Goal: Transaction & Acquisition: Purchase product/service

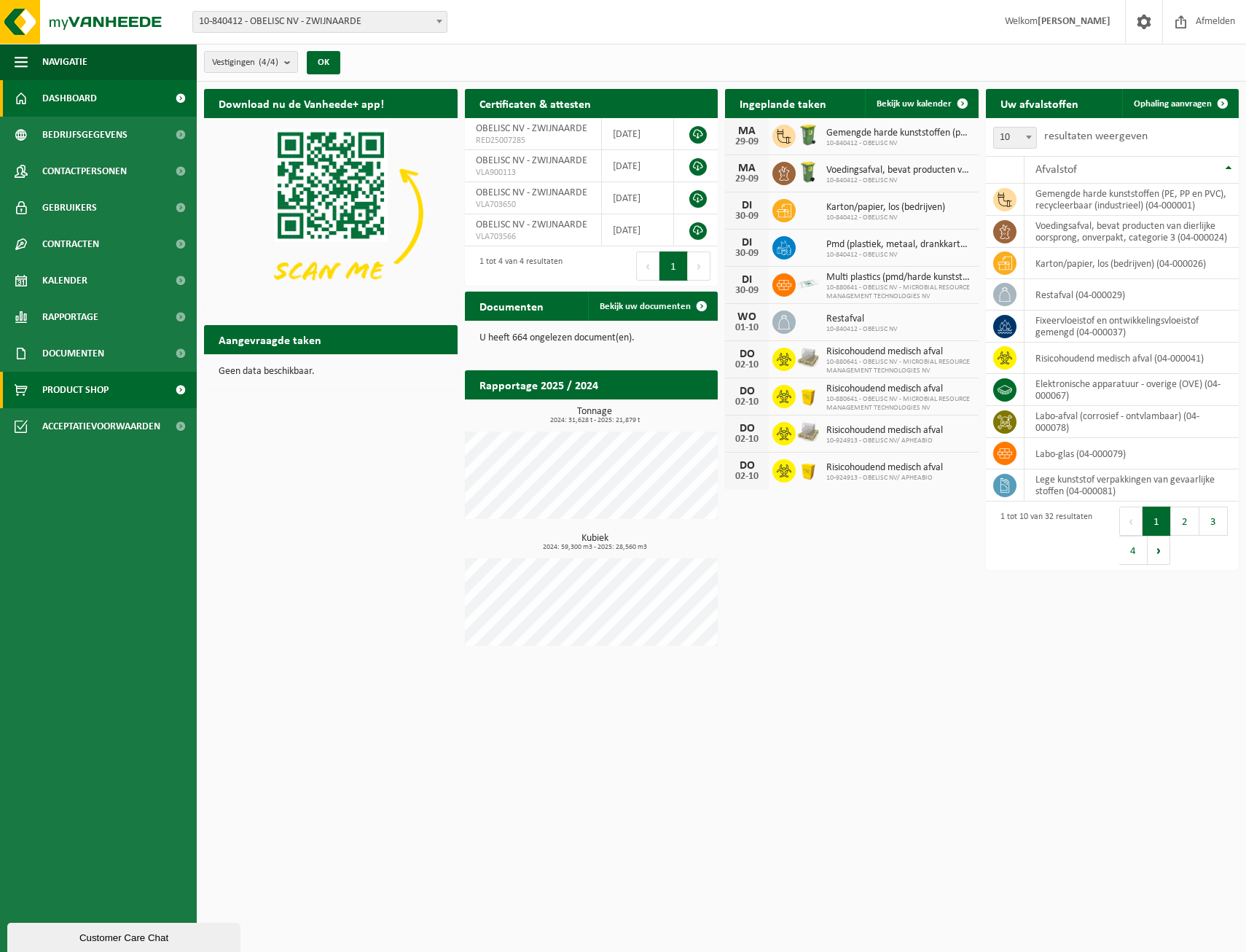
click at [77, 386] on span "Product Shop" at bounding box center [75, 389] width 66 height 37
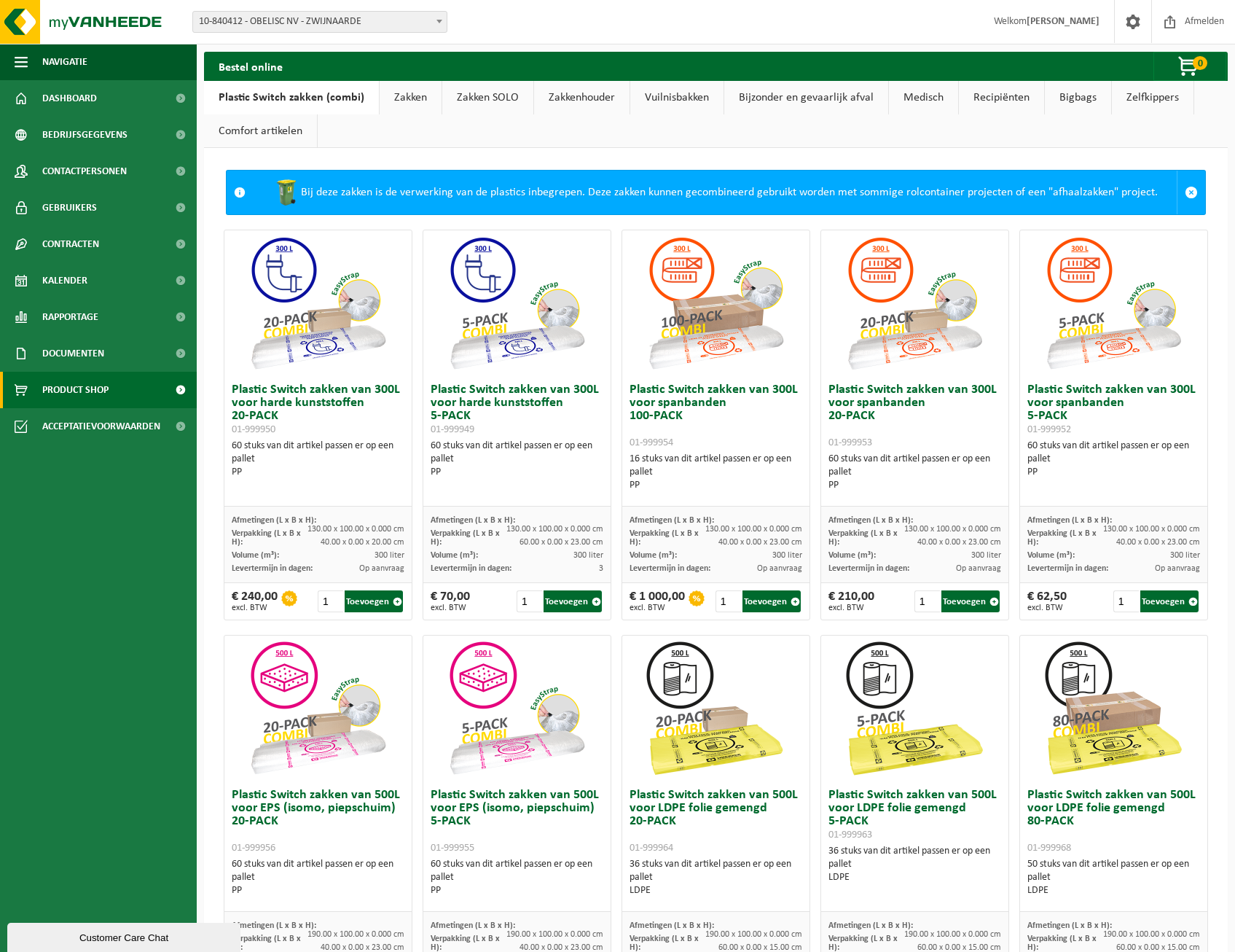
click at [404, 97] on link "Zakken" at bounding box center [410, 98] width 62 height 34
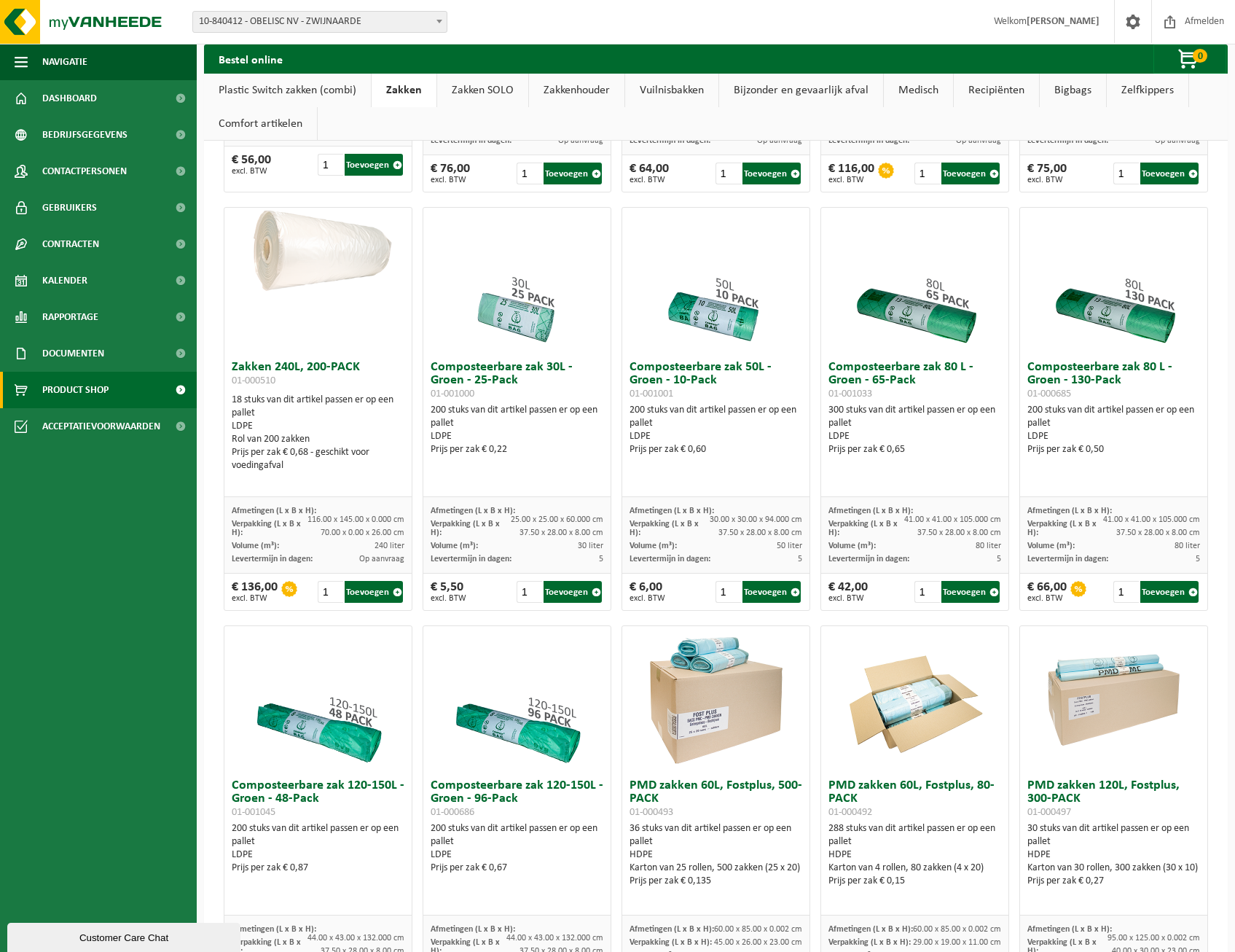
scroll to position [438, 0]
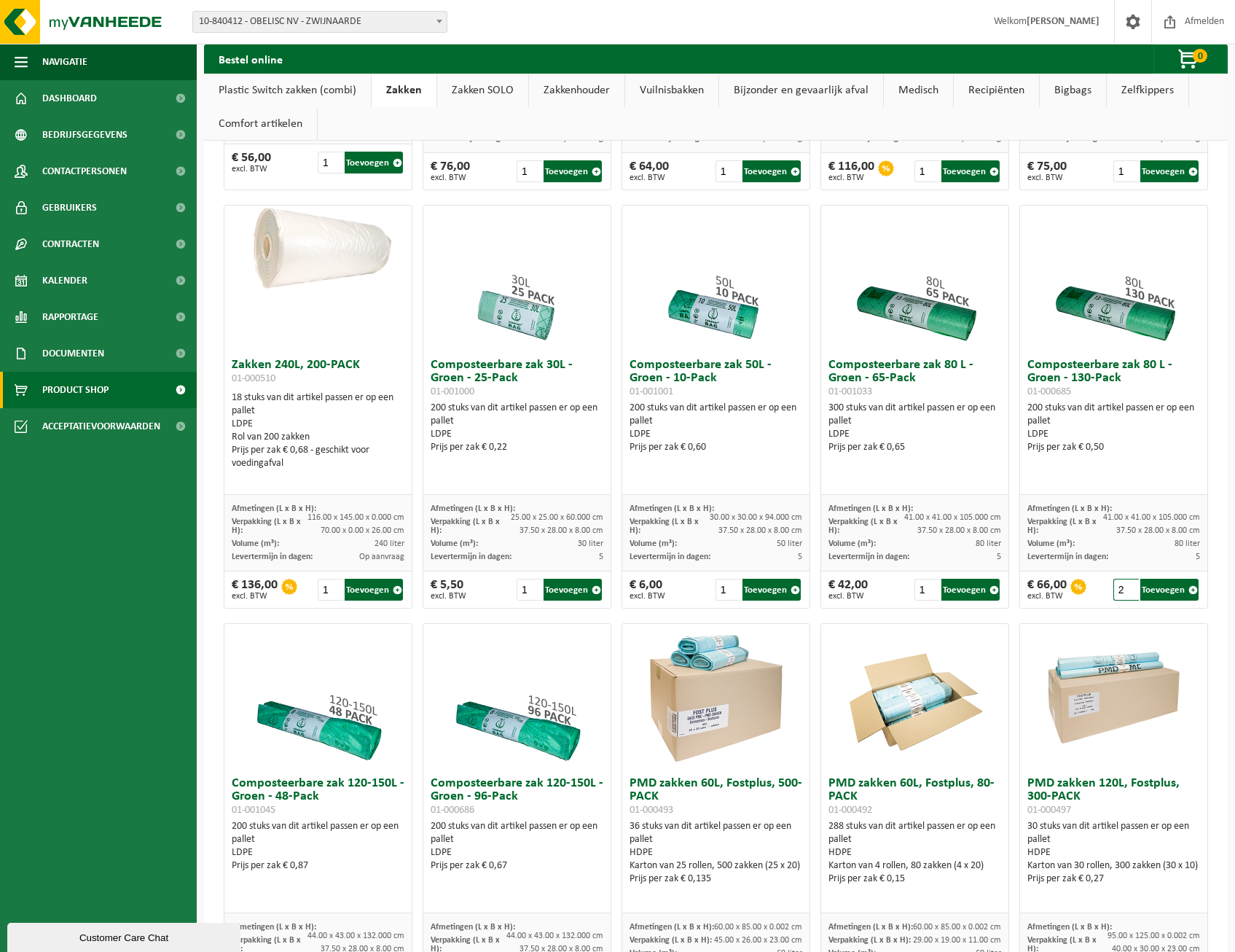
click at [1119, 589] on input "2" at bounding box center [1126, 589] width 26 height 21
click at [1119, 589] on input "3" at bounding box center [1126, 589] width 26 height 21
click at [1119, 589] on input "4" at bounding box center [1126, 589] width 26 height 21
click at [1119, 589] on input "5" at bounding box center [1126, 589] width 26 height 21
click at [1119, 589] on input "6" at bounding box center [1126, 589] width 26 height 21
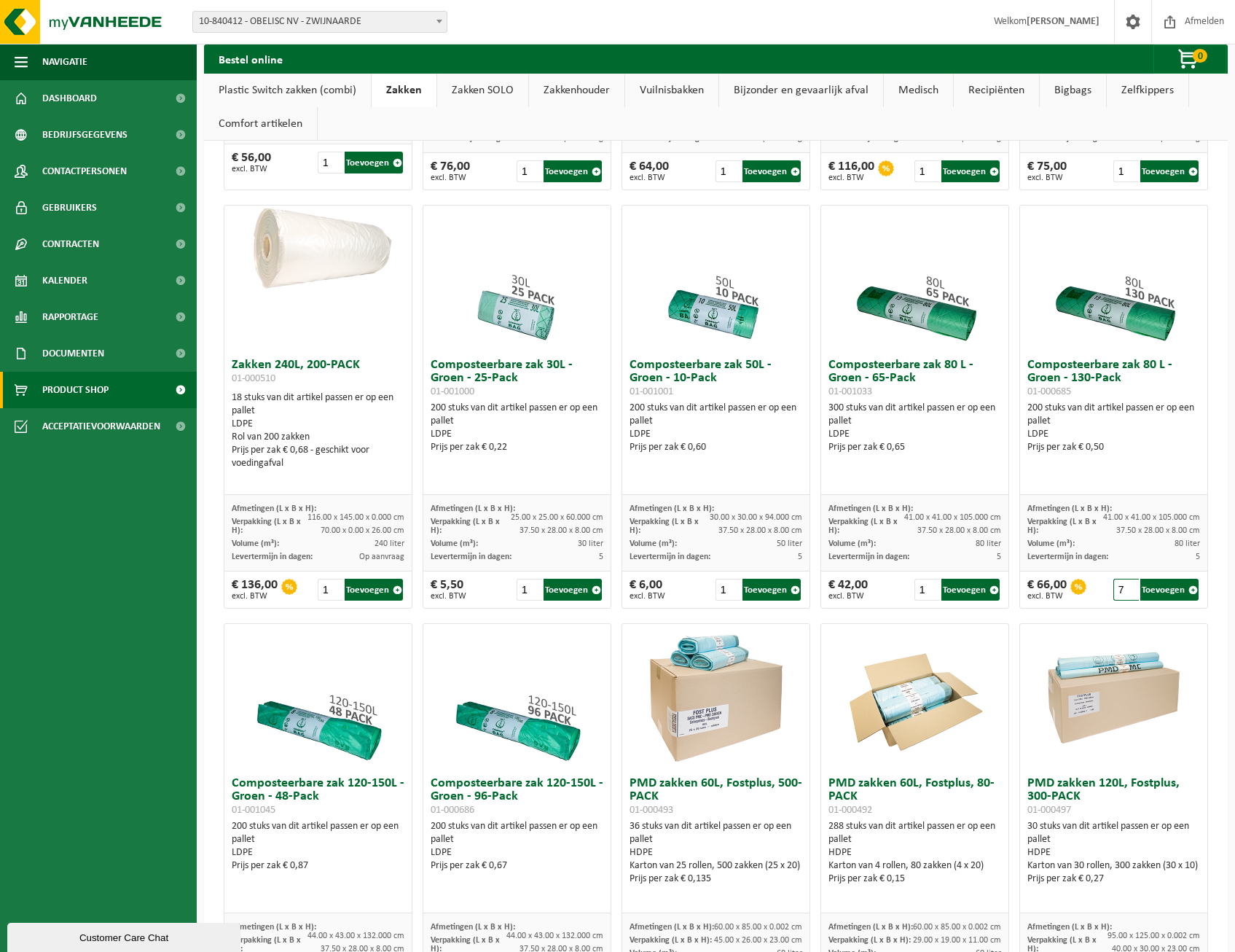
click at [1119, 589] on input "7" at bounding box center [1126, 589] width 26 height 21
click at [1119, 589] on input "8" at bounding box center [1126, 589] width 26 height 21
click at [1119, 589] on input "9" at bounding box center [1126, 589] width 26 height 21
click at [1119, 595] on input "8" at bounding box center [1126, 589] width 26 height 21
click at [1119, 595] on input "7" at bounding box center [1126, 589] width 26 height 21
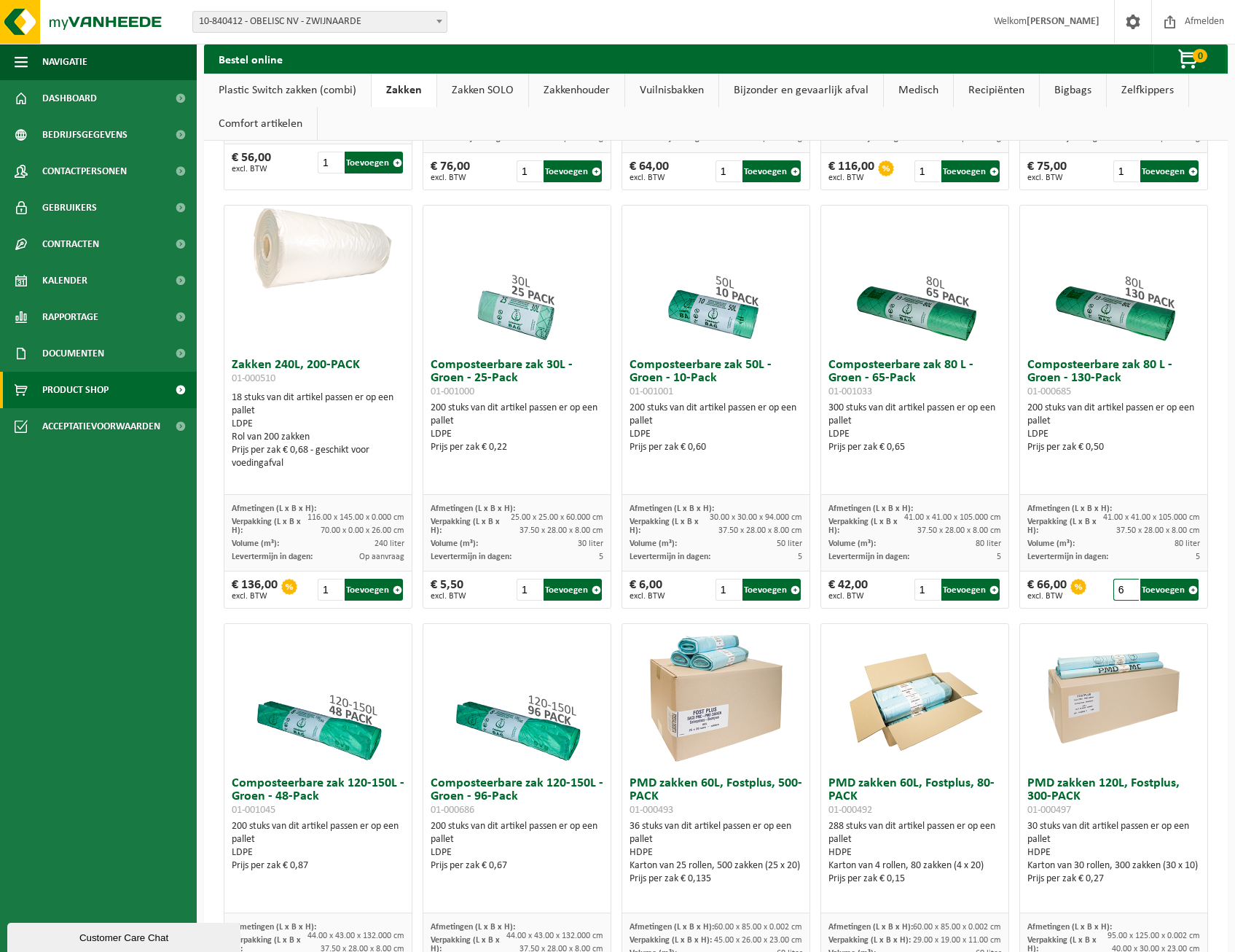
click at [1119, 595] on input "6" at bounding box center [1126, 589] width 26 height 21
click at [1119, 595] on input "5" at bounding box center [1126, 589] width 26 height 21
click at [1119, 595] on input "4" at bounding box center [1126, 589] width 26 height 21
click at [1118, 587] on input "5" at bounding box center [1126, 589] width 26 height 21
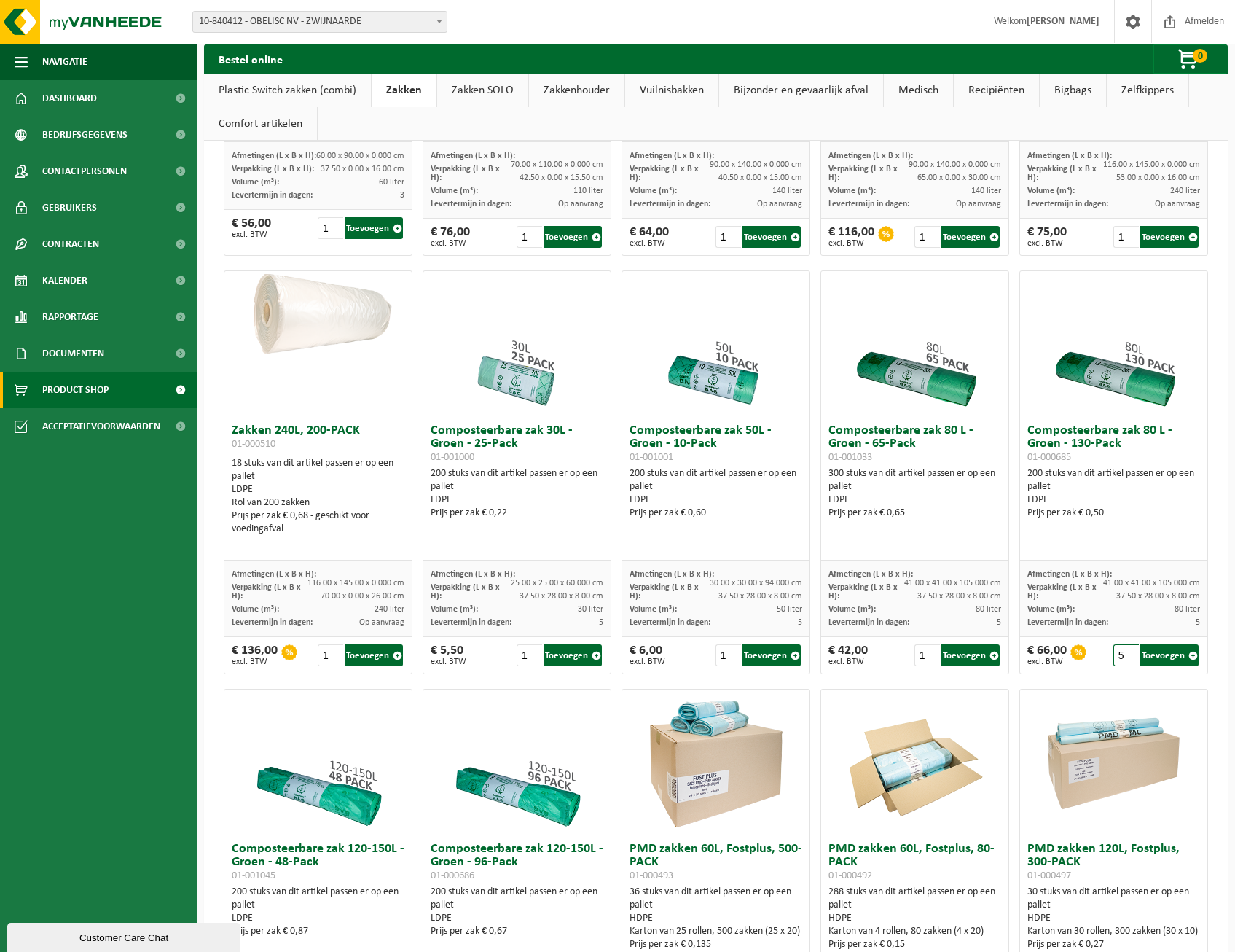
scroll to position [364, 0]
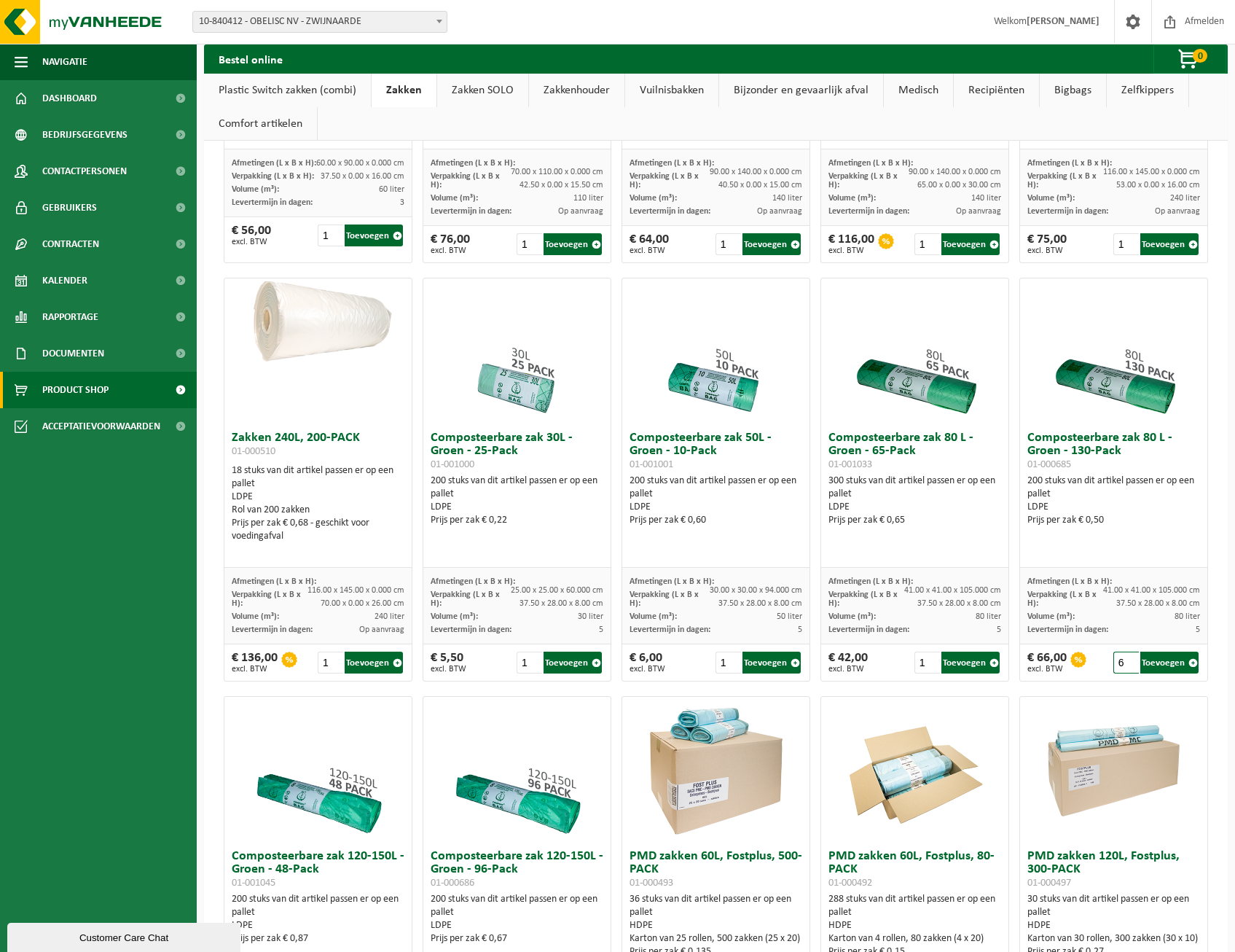
click at [1117, 658] on input "6" at bounding box center [1126, 663] width 26 height 21
click at [1117, 658] on input "7" at bounding box center [1126, 663] width 26 height 21
click at [1117, 658] on input "8" at bounding box center [1126, 663] width 26 height 21
click at [1117, 658] on input "9" at bounding box center [1126, 663] width 26 height 21
click at [1117, 658] on input "10" at bounding box center [1126, 663] width 26 height 21
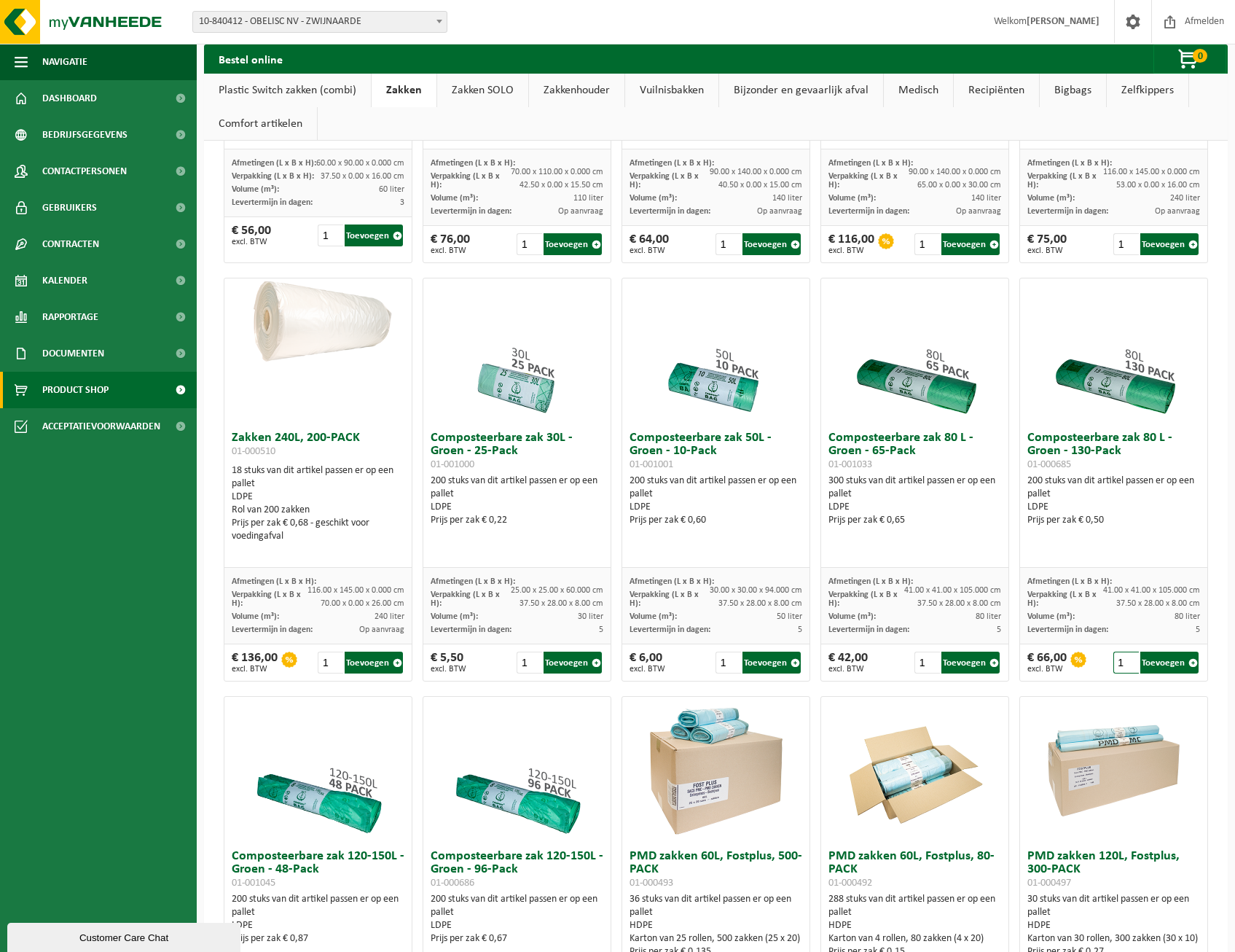
click at [1119, 659] on input "11" at bounding box center [1126, 663] width 26 height 21
click at [1119, 659] on input "12" at bounding box center [1126, 663] width 26 height 21
click at [1119, 659] on input "13" at bounding box center [1126, 663] width 26 height 21
click at [1119, 664] on input "12" at bounding box center [1126, 663] width 26 height 21
click at [1147, 659] on button "Toevoegen" at bounding box center [1169, 663] width 58 height 21
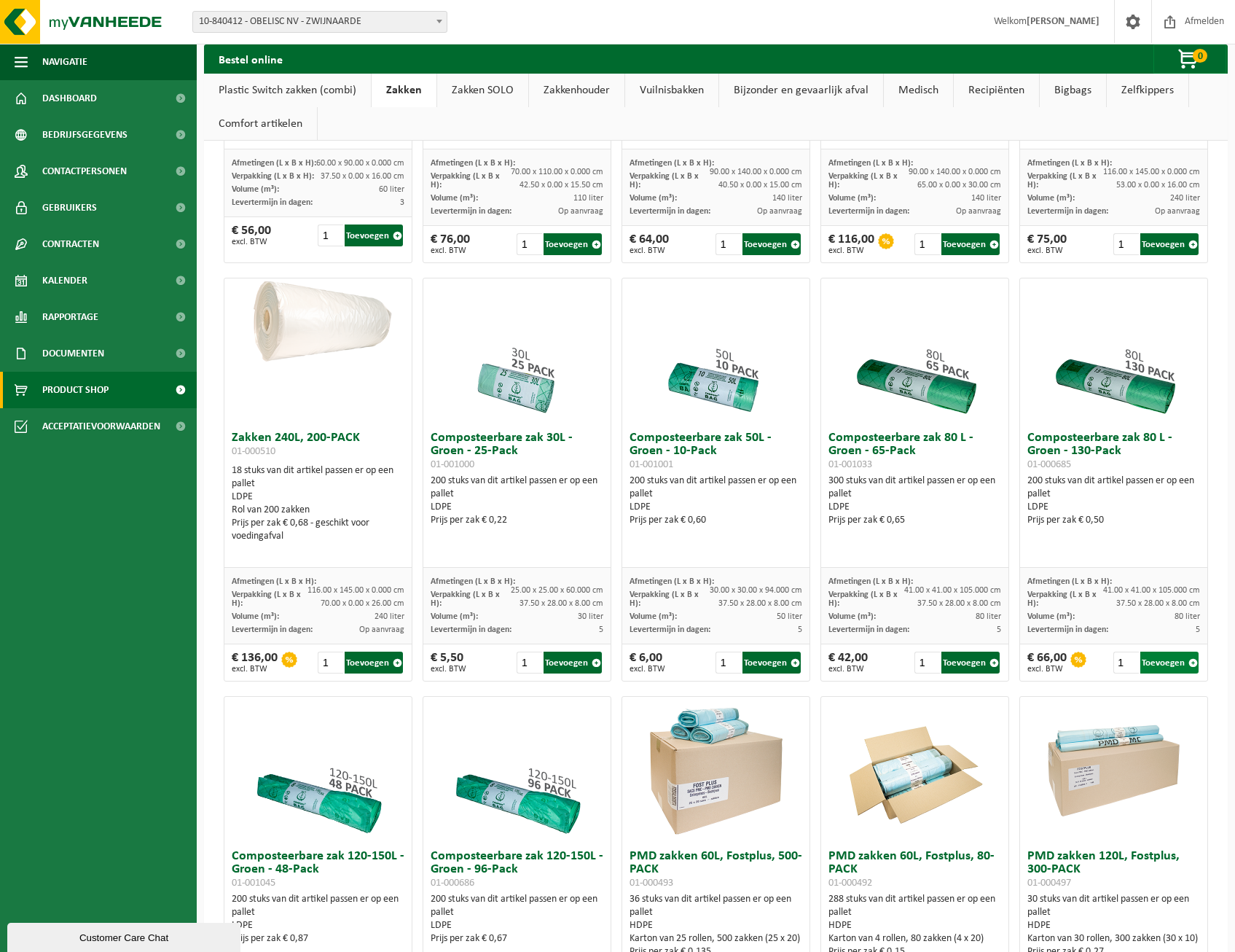
type input "1"
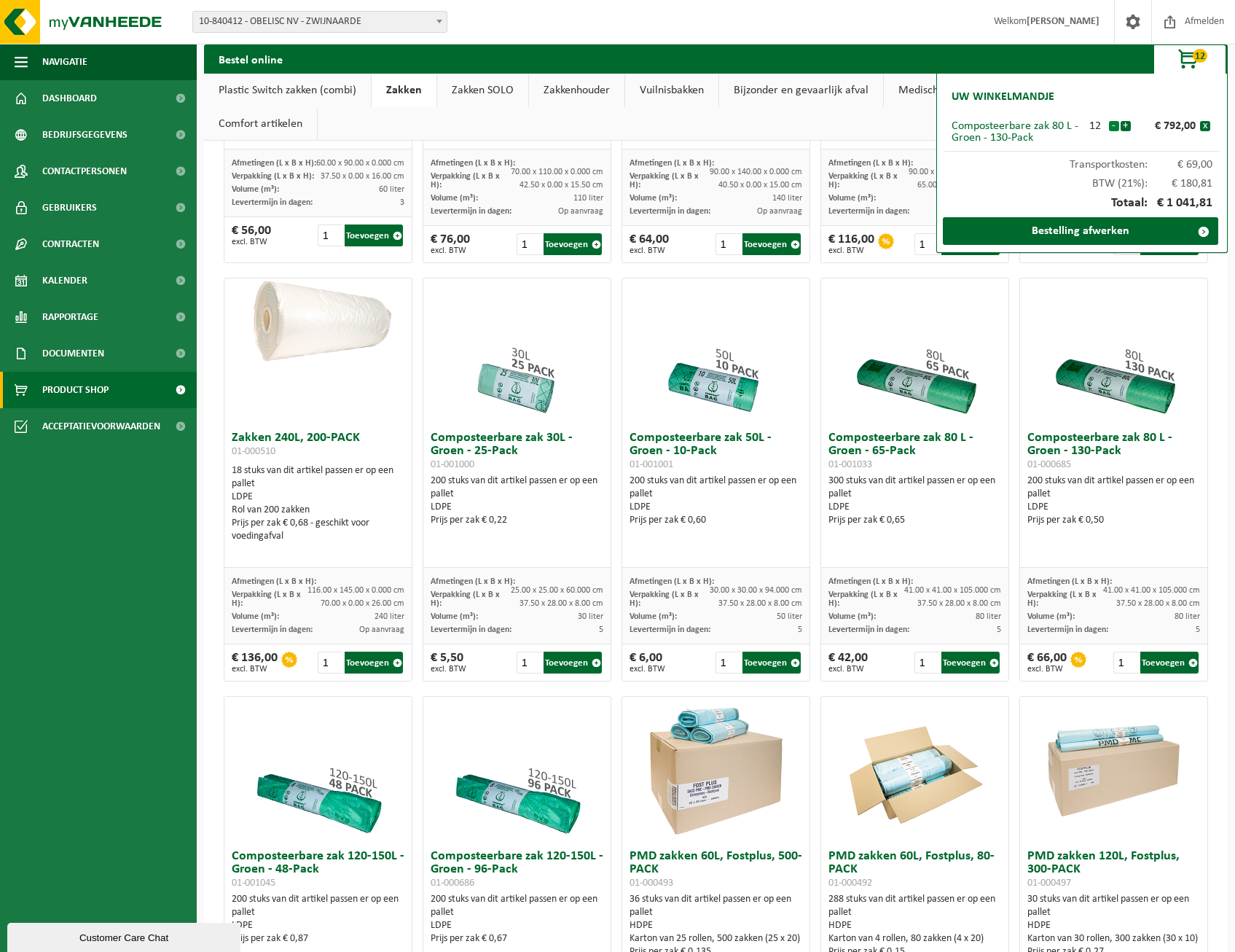
click at [1111, 126] on button "-" at bounding box center [1114, 125] width 10 height 10
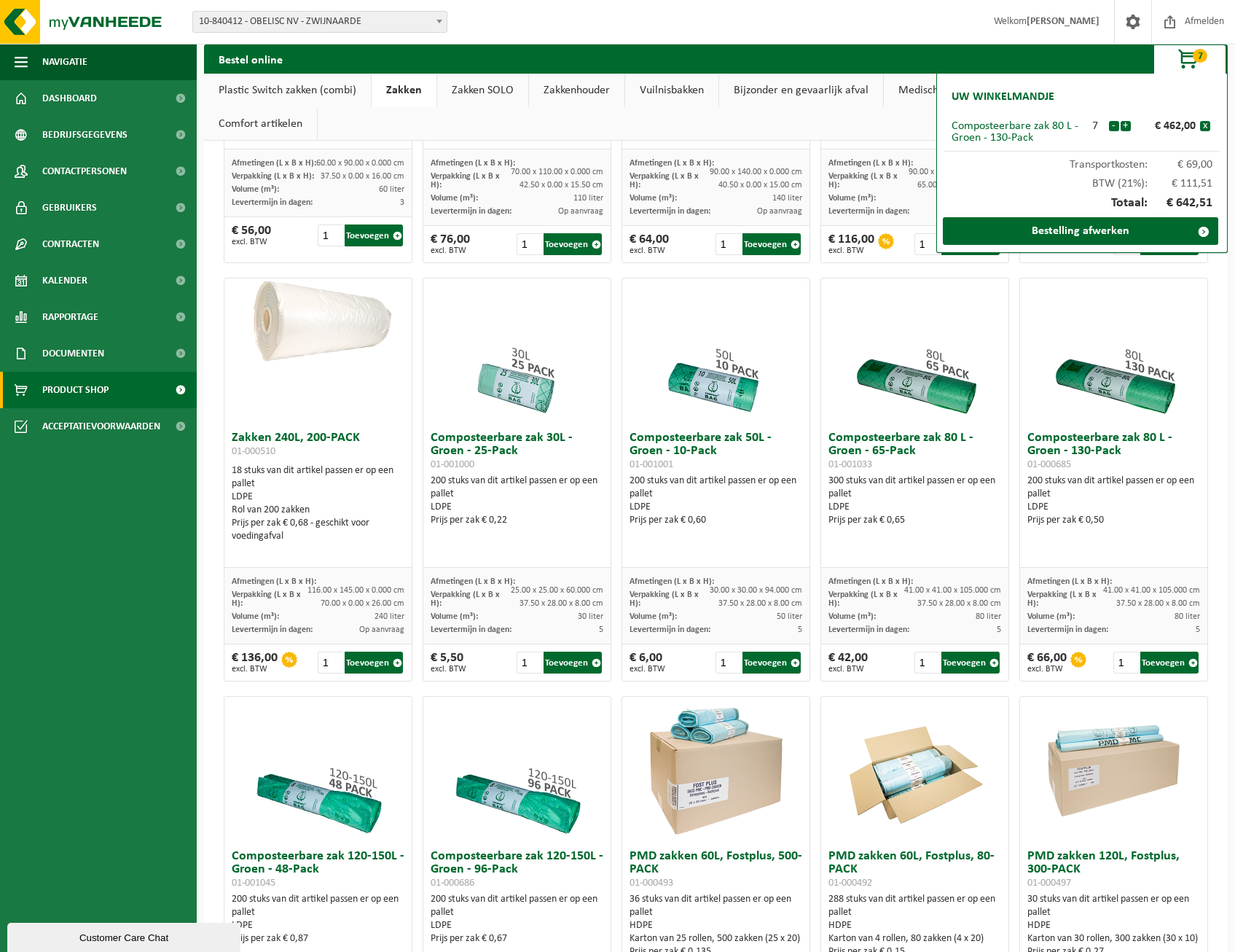
click at [1111, 126] on button "-" at bounding box center [1114, 125] width 10 height 10
click at [1057, 227] on link "Bestelling afwerken" at bounding box center [1081, 230] width 275 height 28
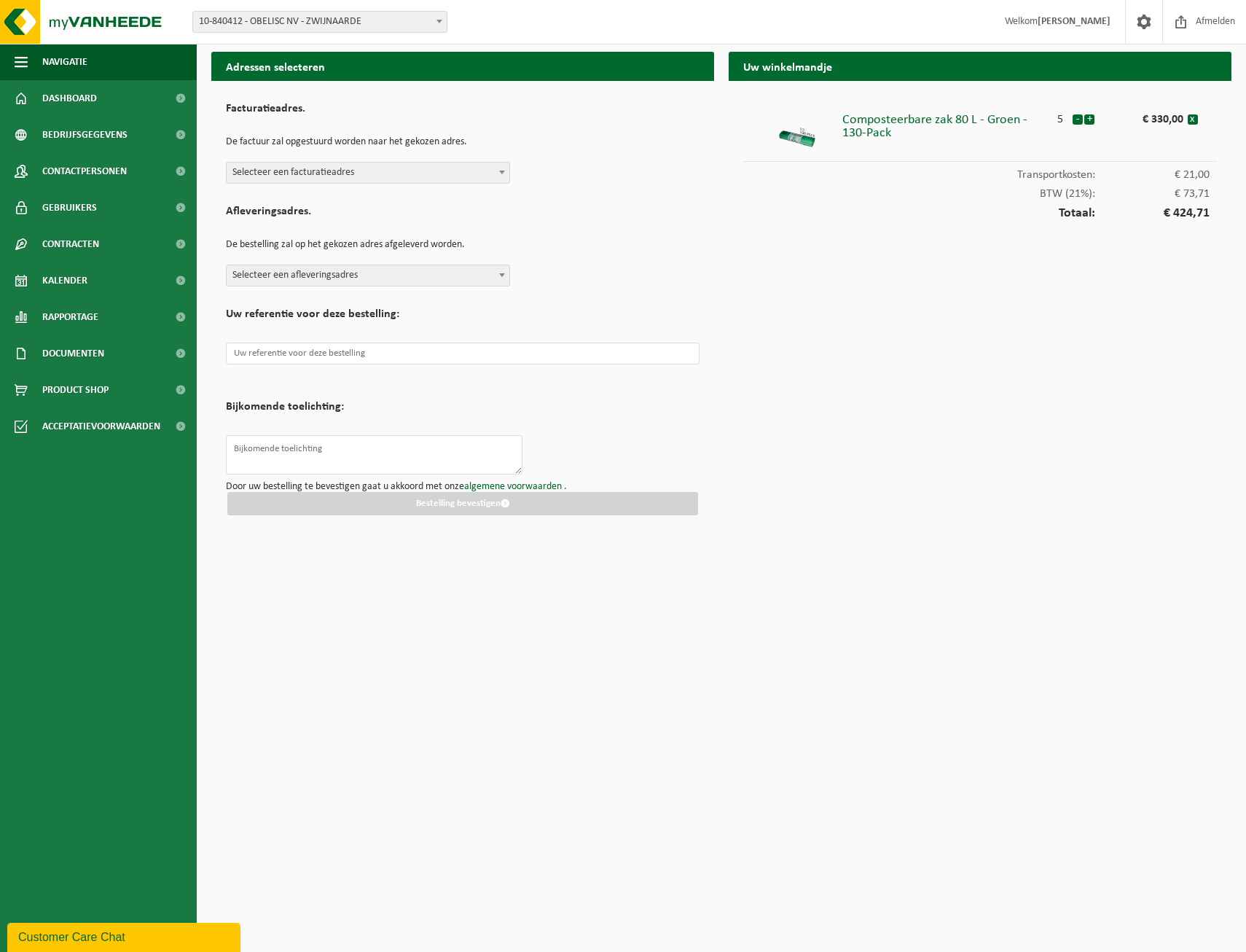
click at [481, 170] on span "Selecteer een facturatieadres" at bounding box center [368, 172] width 283 height 21
select select "92582"
click at [432, 280] on span "Selecteer een afleveringsadres" at bounding box center [368, 275] width 283 height 21
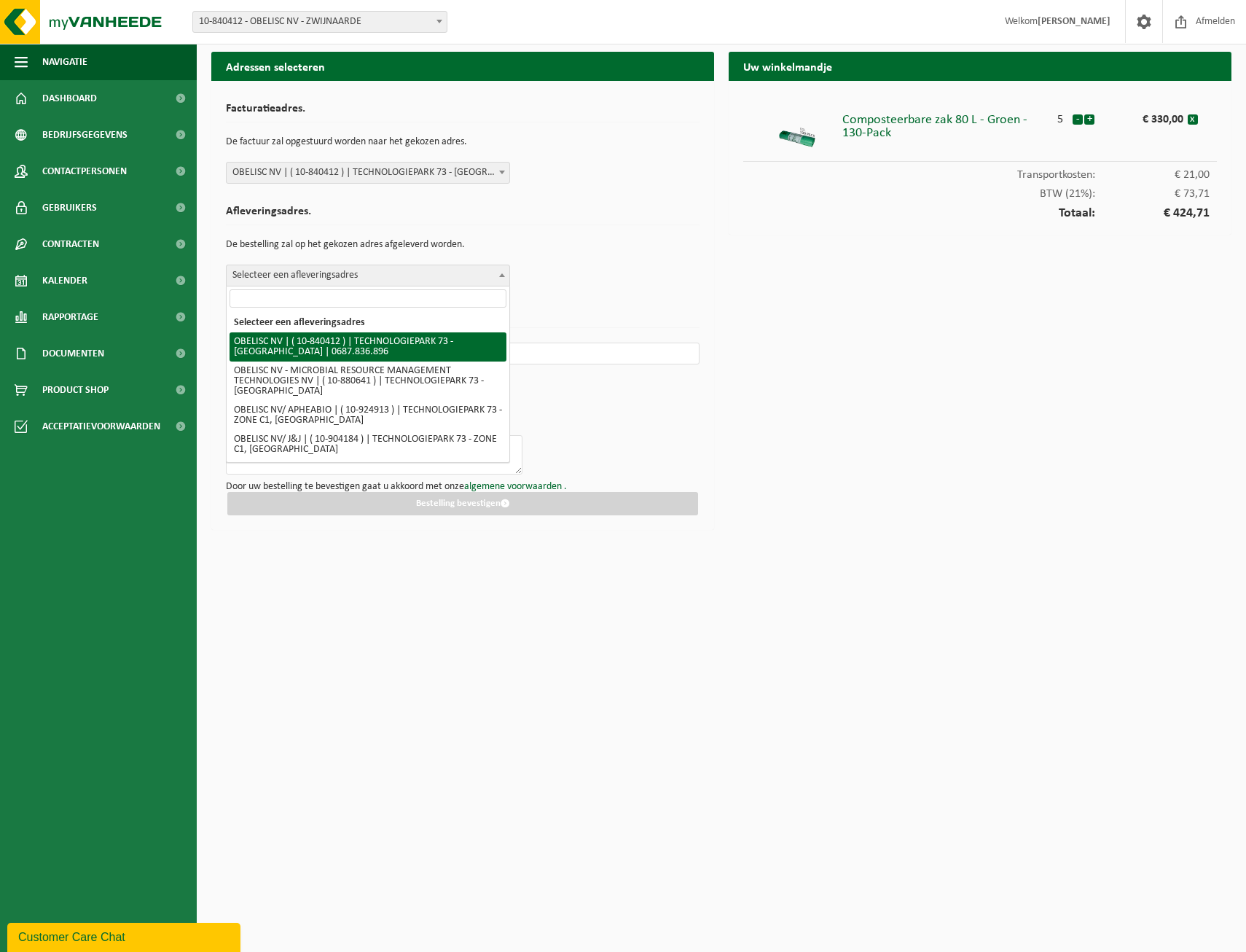
select select "92582"
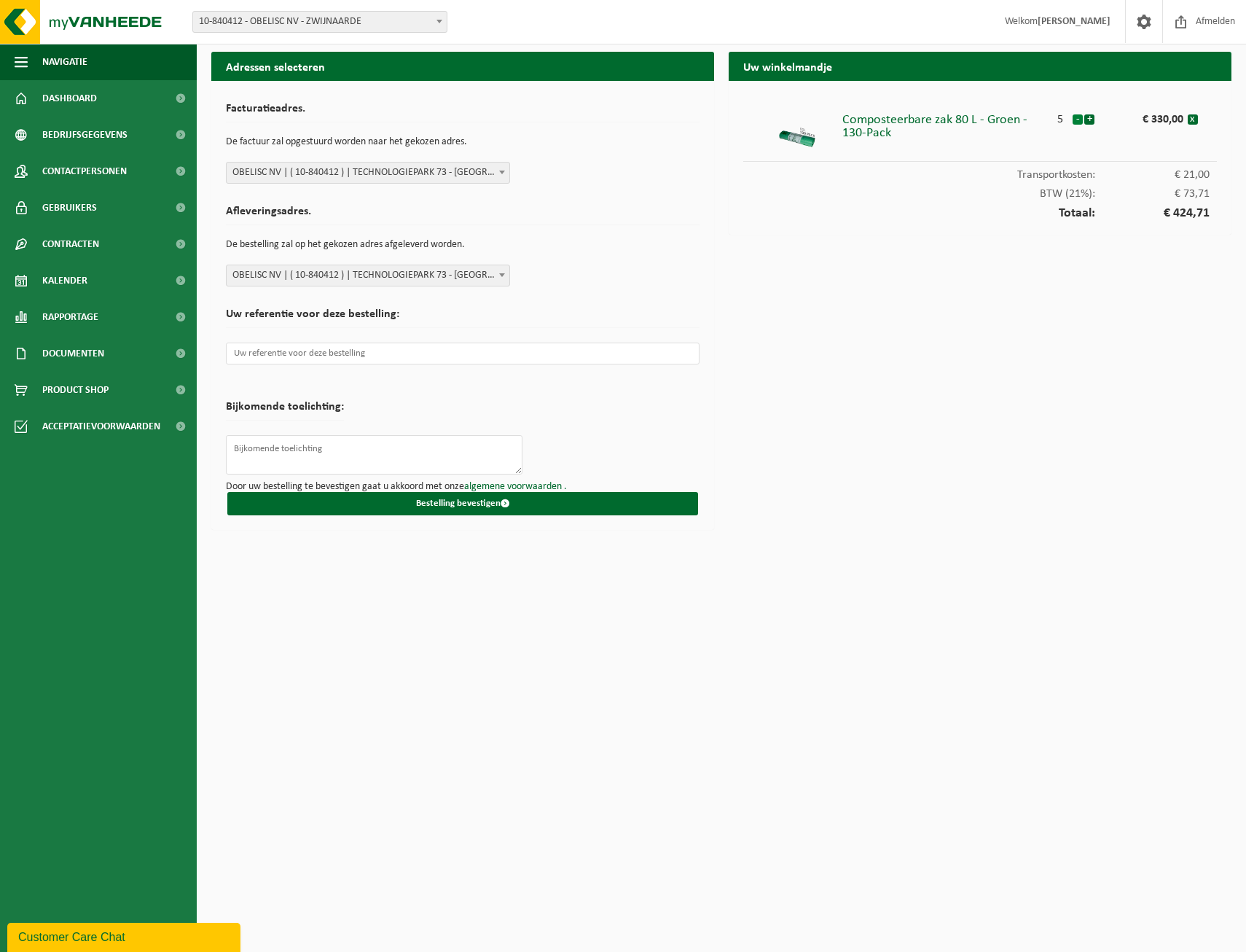
click at [1076, 119] on button "-" at bounding box center [1077, 119] width 10 height 10
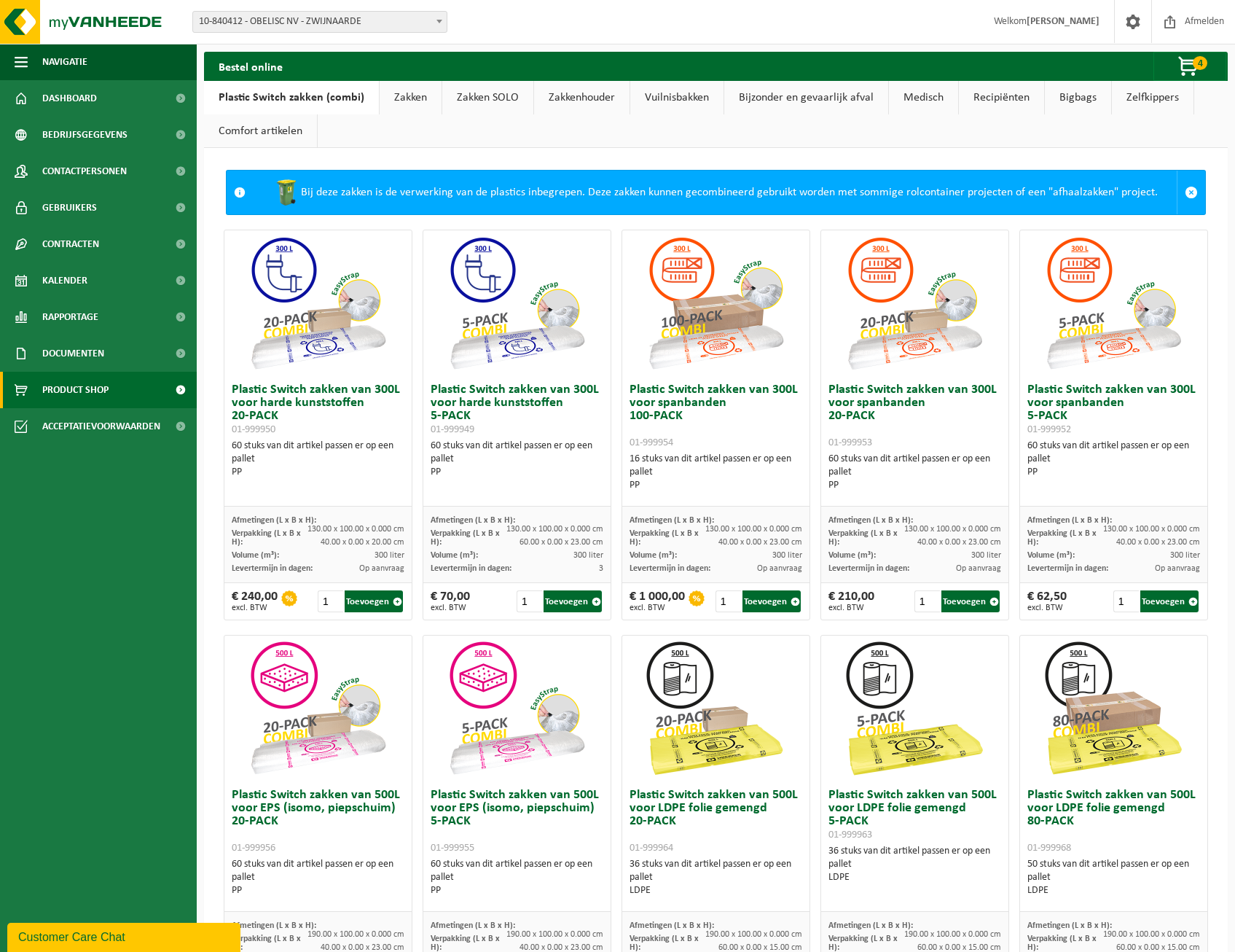
click at [387, 94] on link "Zakken" at bounding box center [410, 98] width 62 height 34
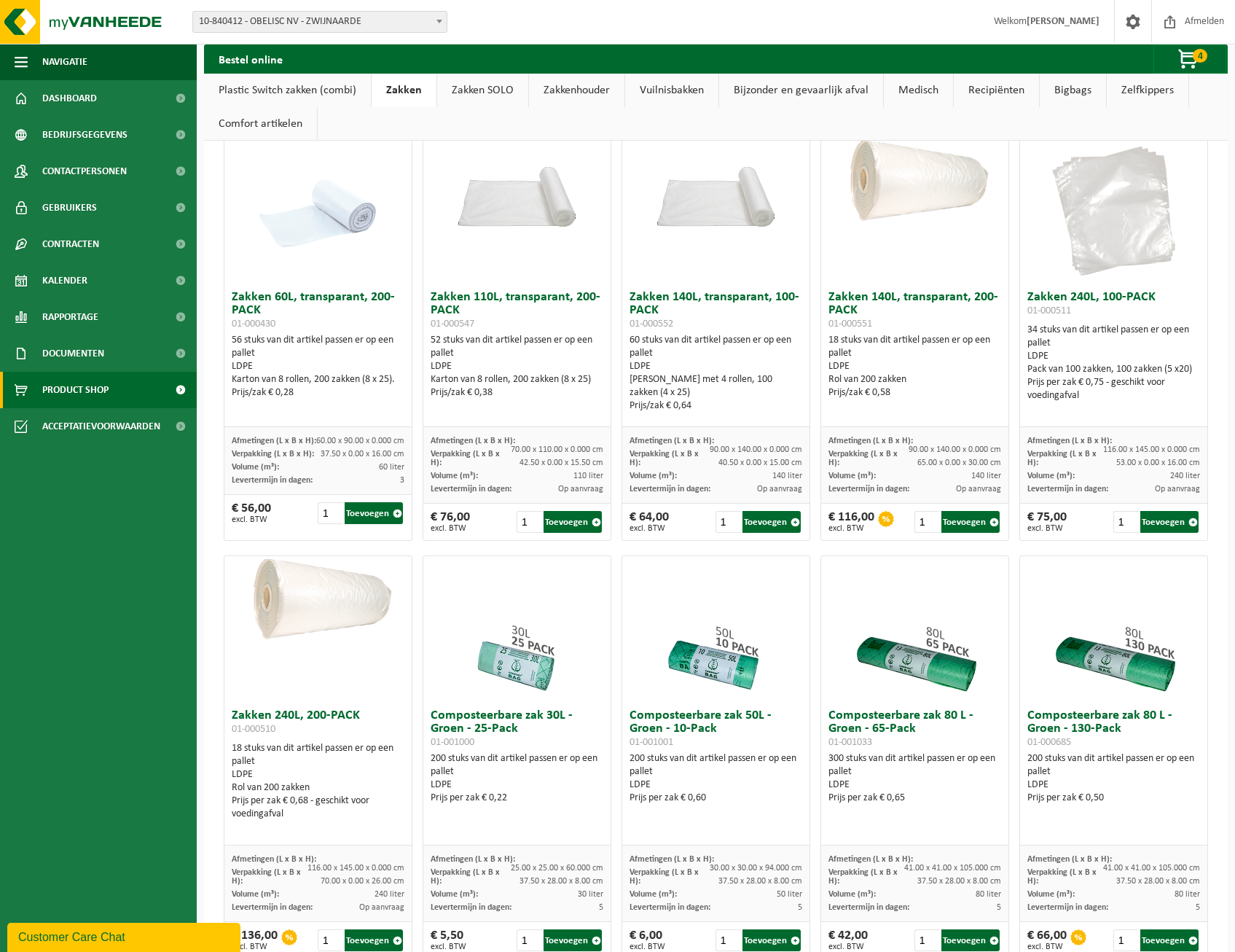
scroll to position [291, 0]
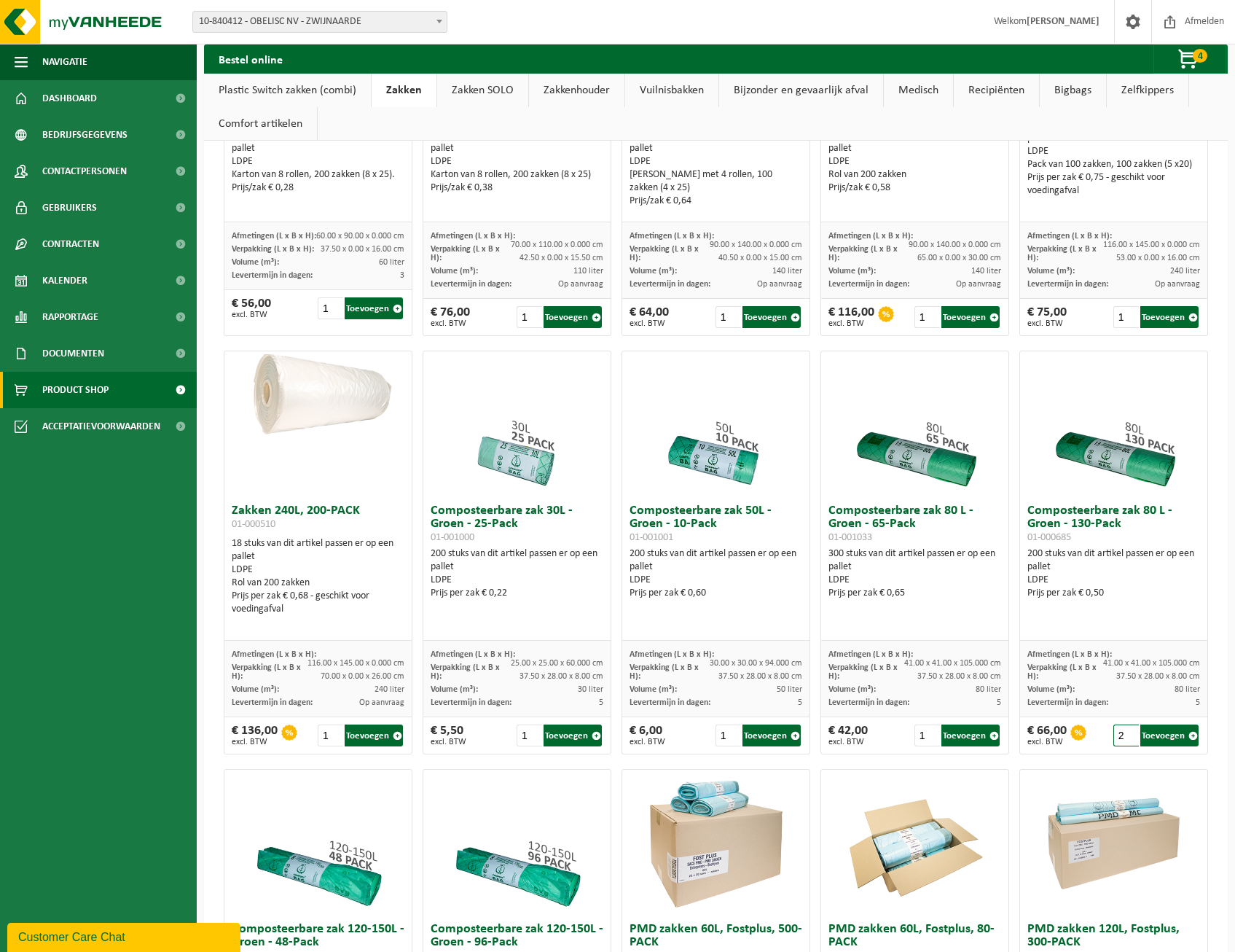
click at [1120, 732] on input "2" at bounding box center [1126, 735] width 26 height 21
click at [1120, 732] on input "3" at bounding box center [1126, 735] width 26 height 21
click at [1119, 731] on input "4" at bounding box center [1126, 735] width 26 height 21
click at [1119, 732] on input "5" at bounding box center [1126, 735] width 26 height 21
click at [1149, 735] on button "Toevoegen" at bounding box center [1169, 735] width 58 height 21
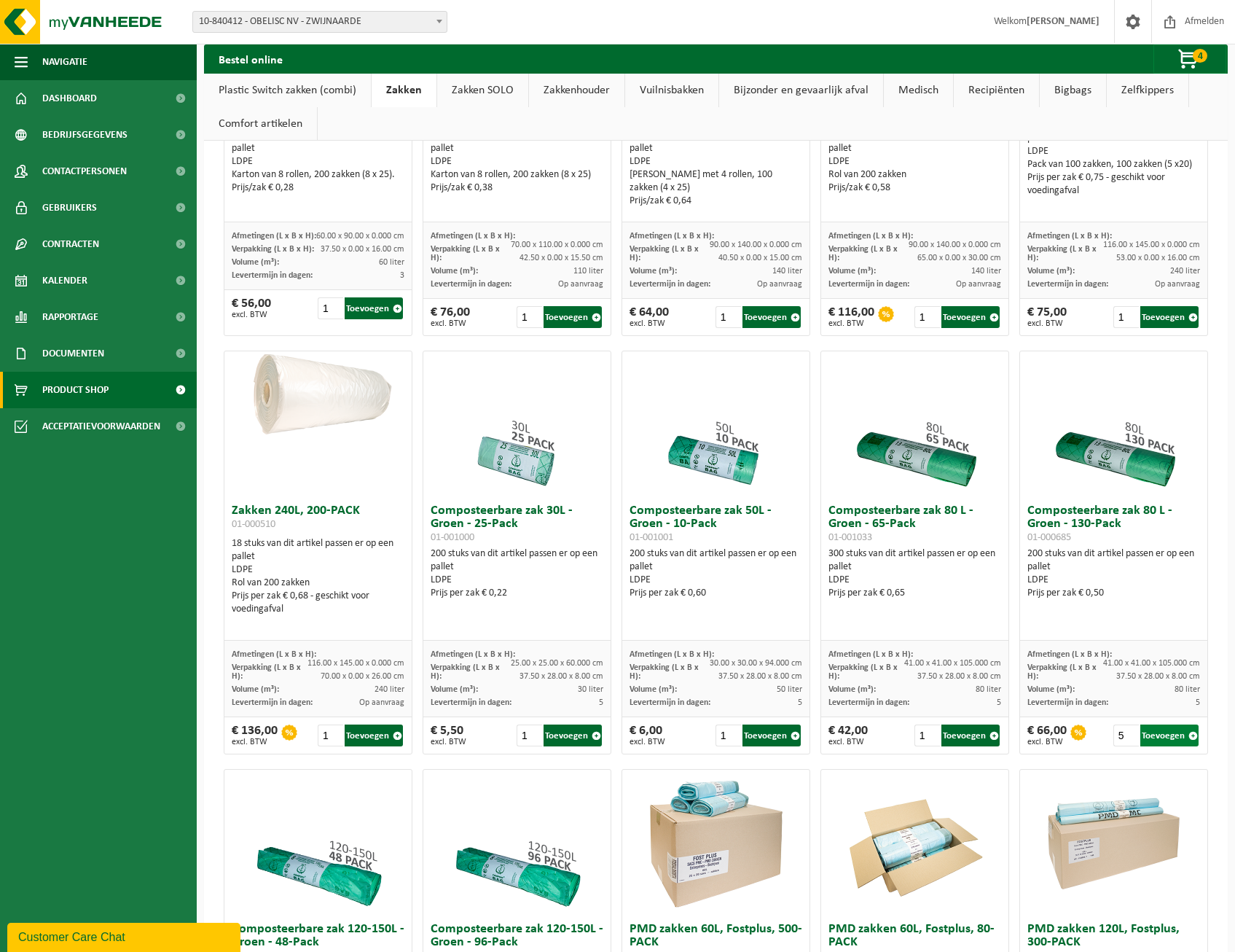
type input "1"
click at [1187, 57] on span "button" at bounding box center [1189, 60] width 73 height 29
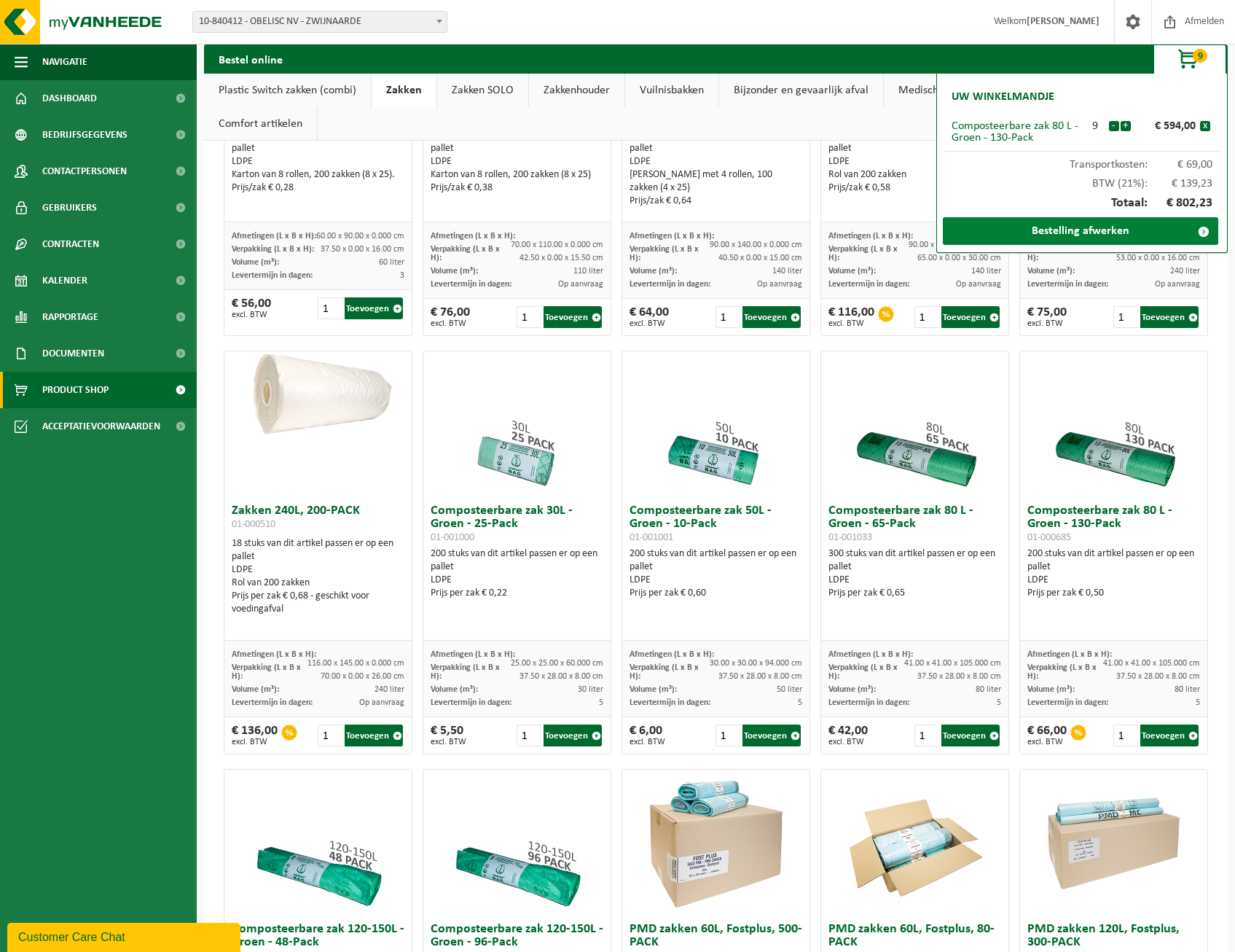
click at [1052, 227] on link "Bestelling afwerken" at bounding box center [1081, 230] width 275 height 28
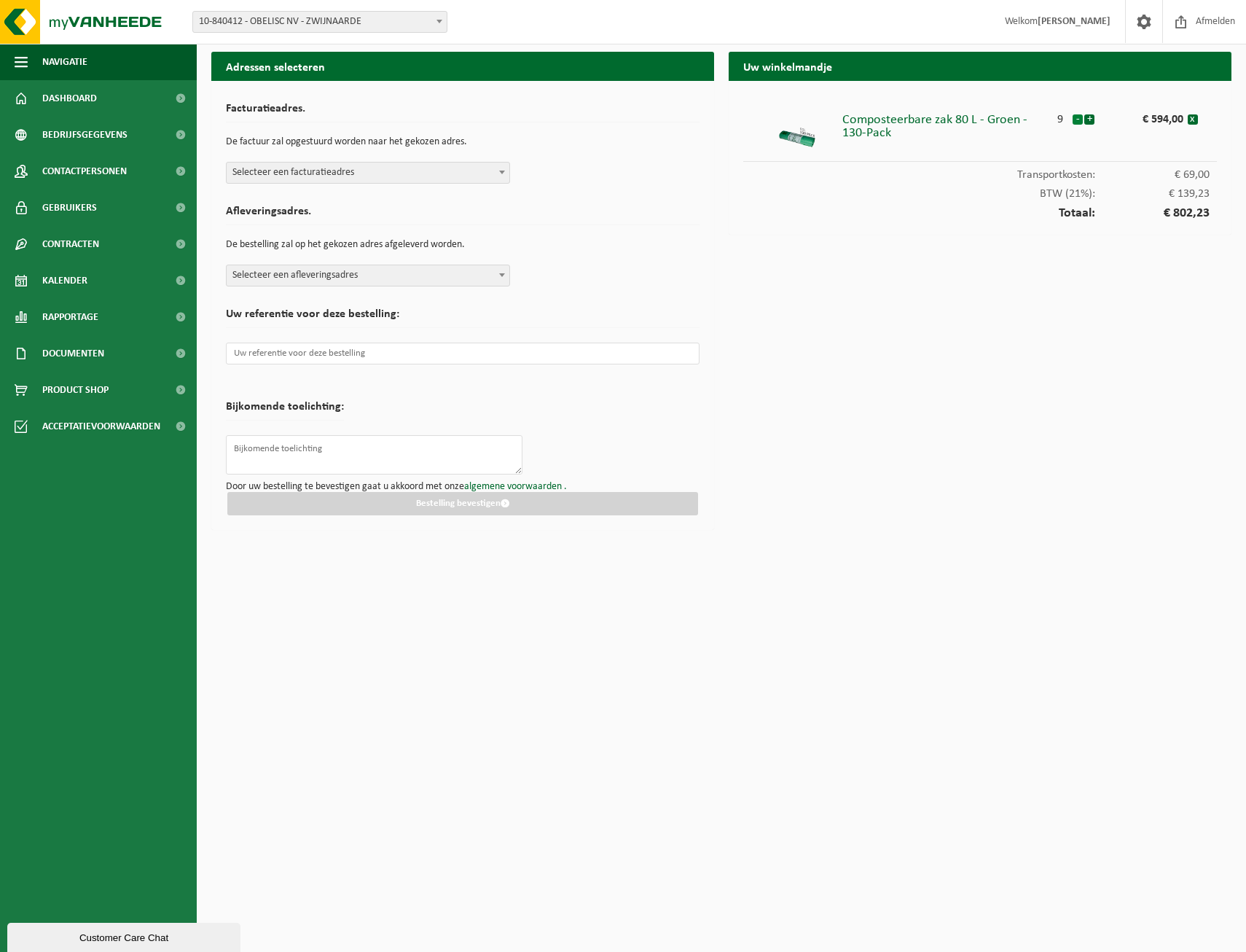
click at [1075, 121] on button "-" at bounding box center [1077, 119] width 10 height 10
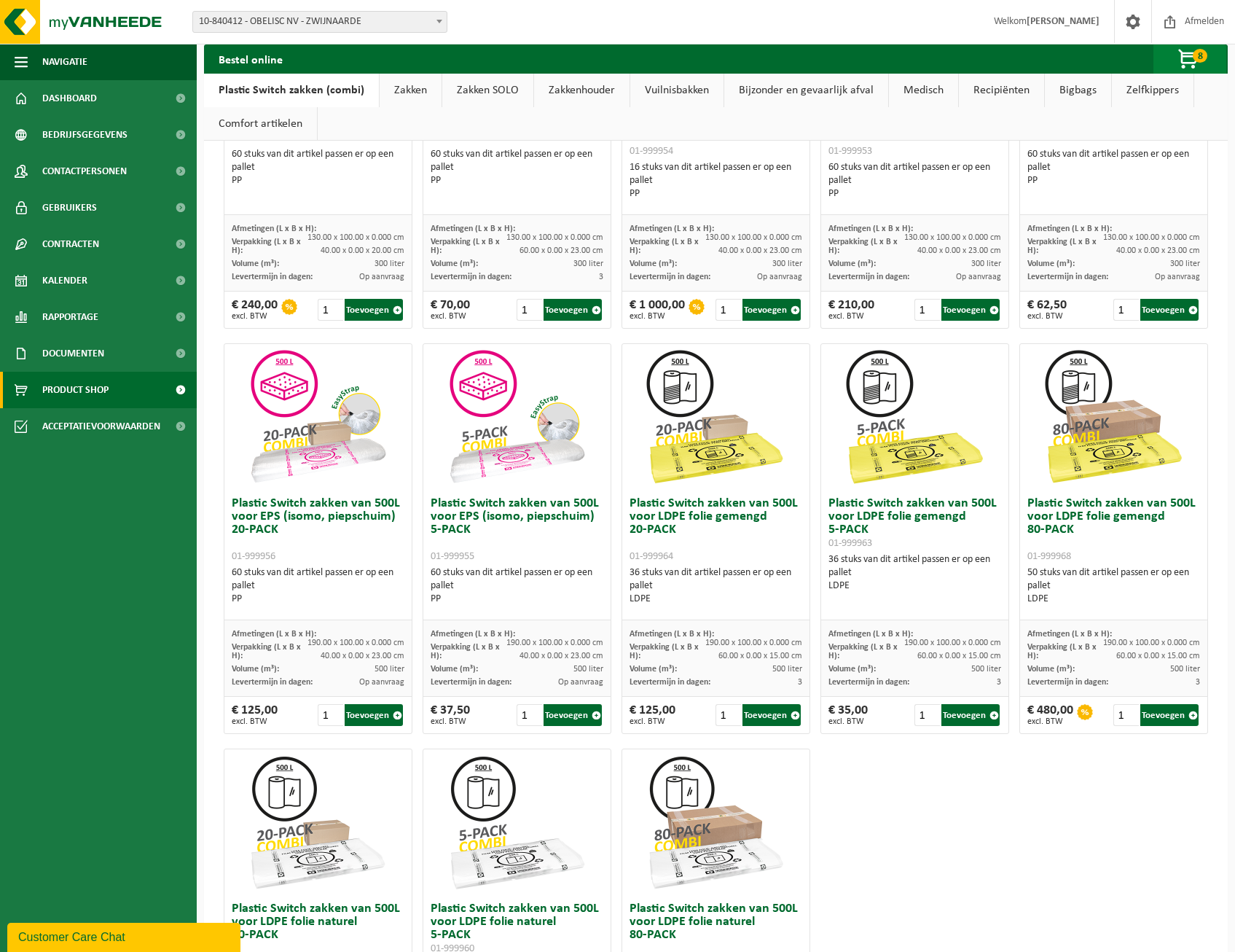
click at [1182, 54] on span "button" at bounding box center [1189, 60] width 73 height 29
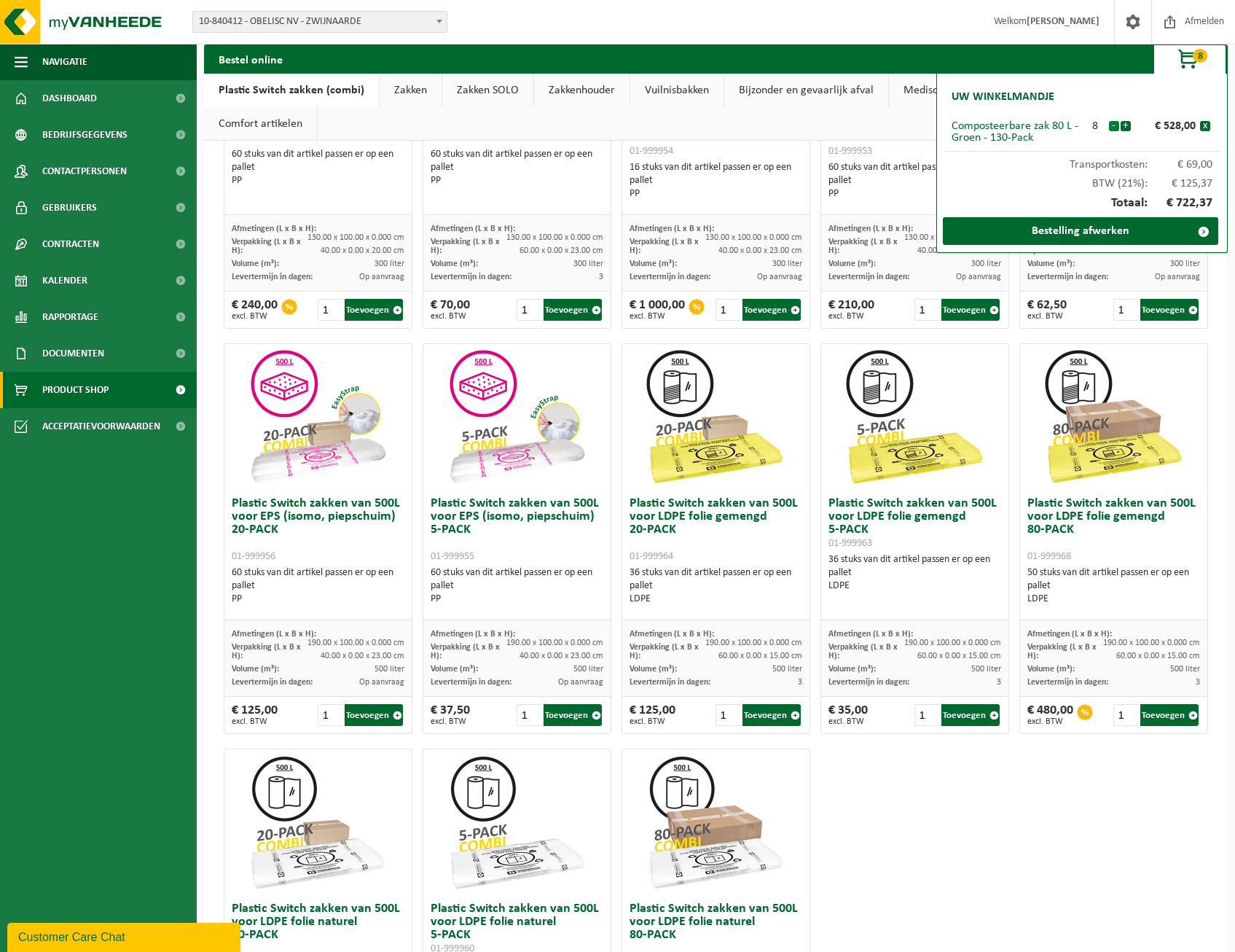
click at [1112, 125] on button "-" at bounding box center [1114, 125] width 10 height 10
click at [1105, 228] on link "Bestelling afwerken" at bounding box center [1081, 230] width 275 height 28
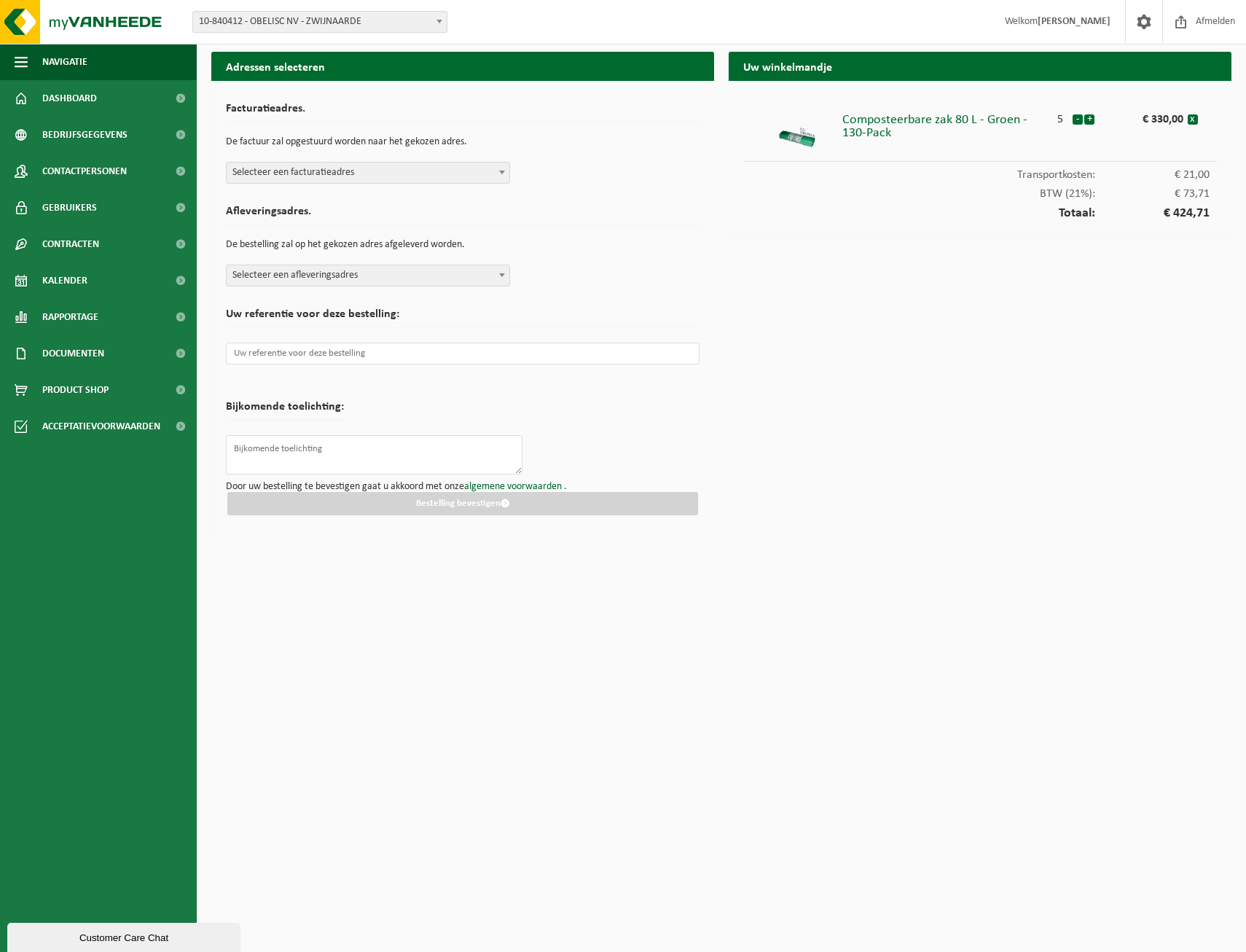
click at [446, 178] on span "Selecteer een facturatieadres" at bounding box center [368, 172] width 283 height 21
select select "92582"
click at [343, 277] on span "Selecteer een afleveringsadres" at bounding box center [368, 275] width 283 height 21
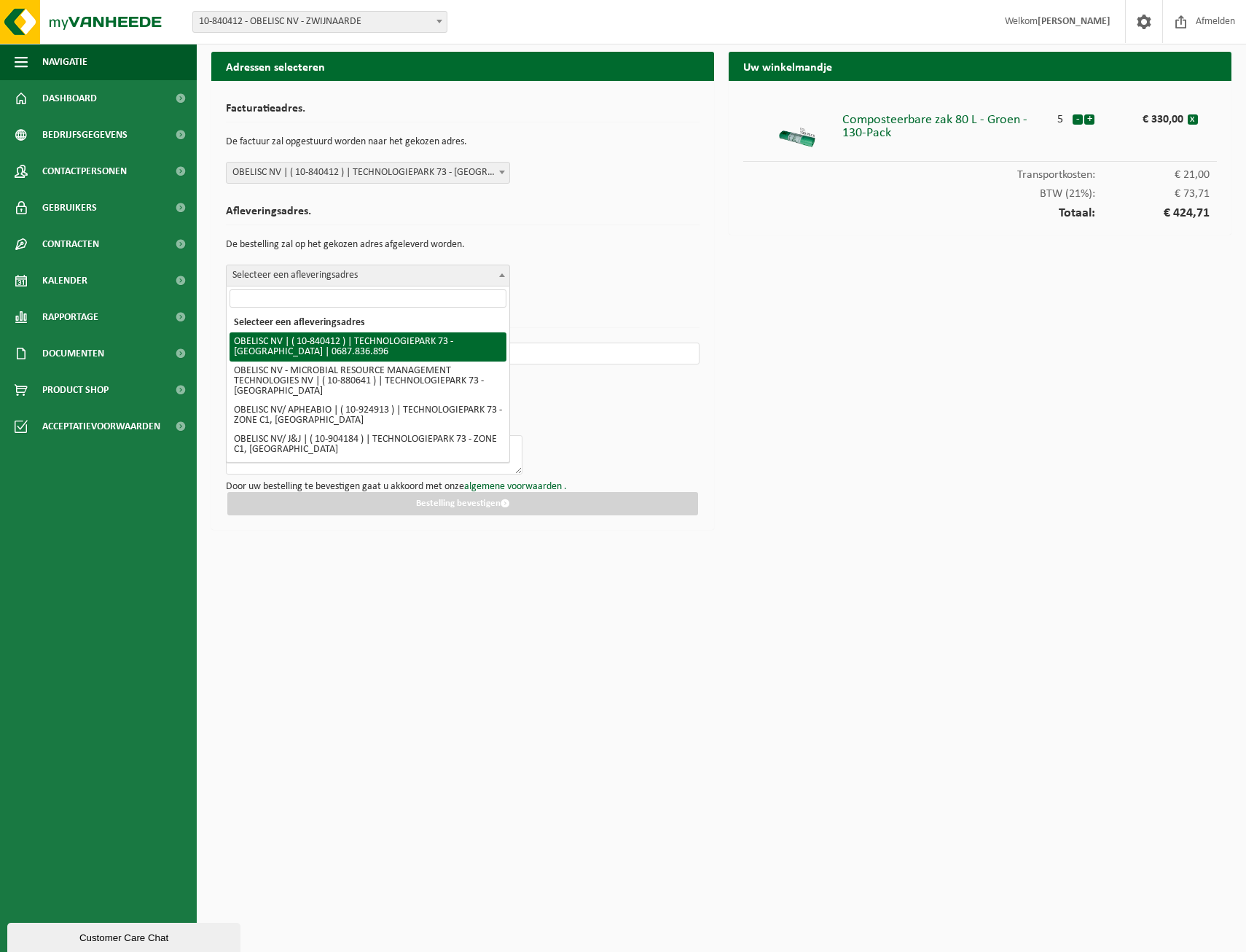
select select "92582"
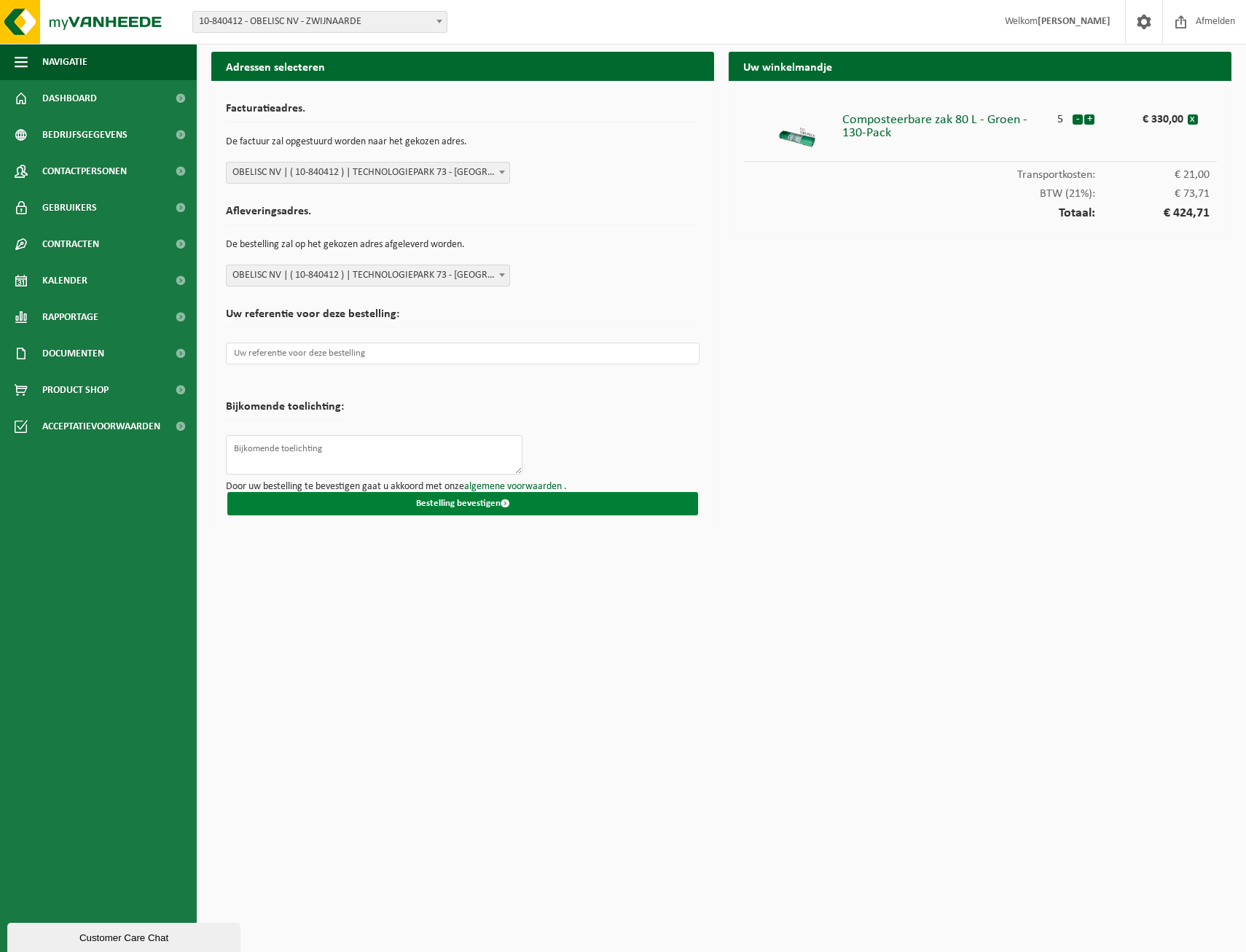
click at [445, 511] on button "Bestelling bevestigen" at bounding box center [463, 504] width 471 height 23
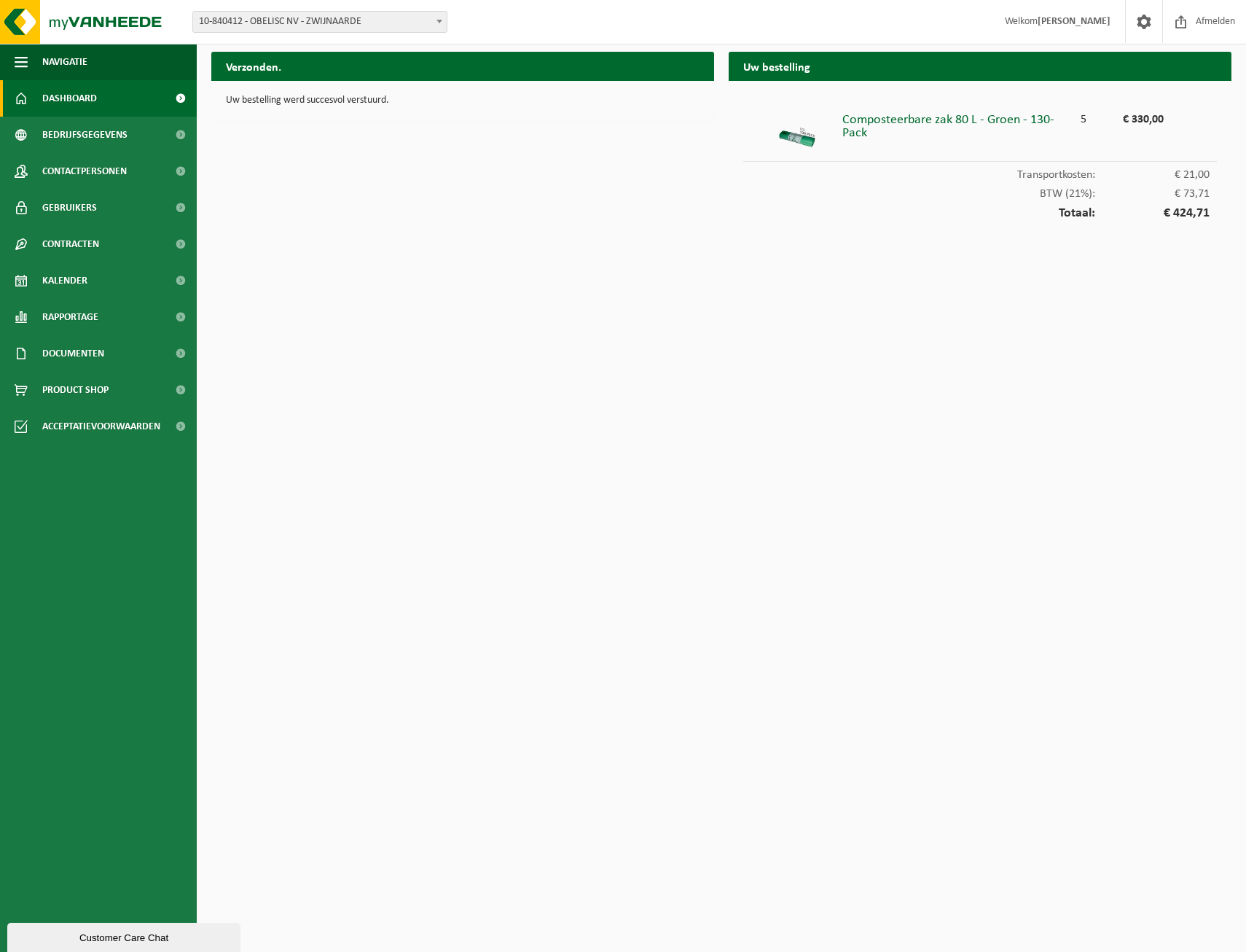
click at [63, 89] on span "Dashboard" at bounding box center [69, 98] width 54 height 37
